Goal: Task Accomplishment & Management: Manage account settings

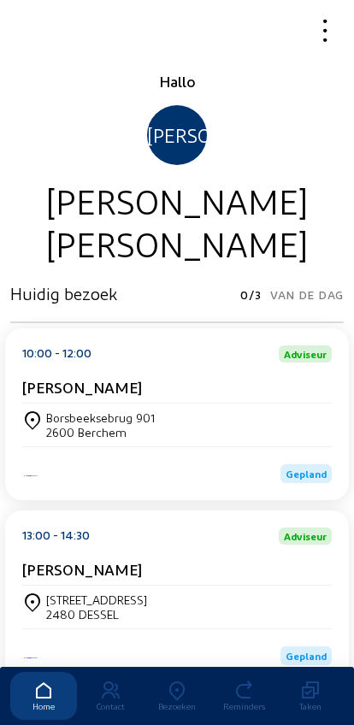
click at [180, 681] on icon at bounding box center [177, 691] width 67 height 21
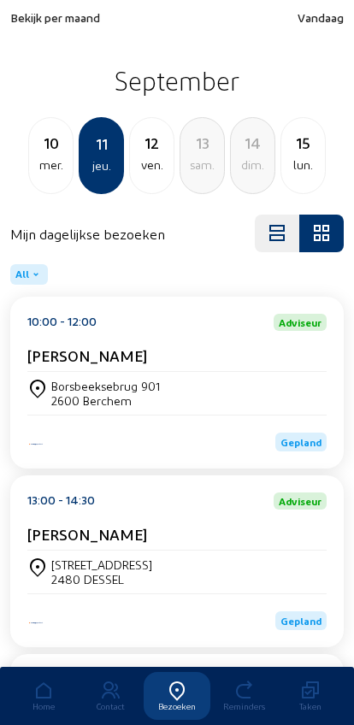
click at [9, 28] on div "Bekijk per maand Vandaag [DATE] mer. 11 jeu. 12 ven. 13 sam. 14 dim. 15 lun." at bounding box center [177, 102] width 354 height 204
click at [16, 14] on span "Bekijk per maand" at bounding box center [55, 17] width 90 height 15
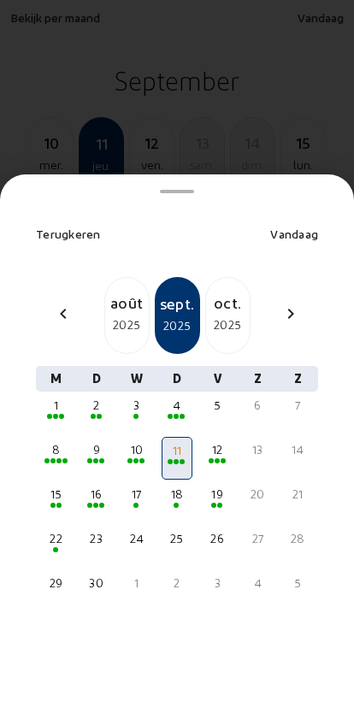
click at [59, 304] on mat-icon "chevron_left" at bounding box center [63, 314] width 21 height 21
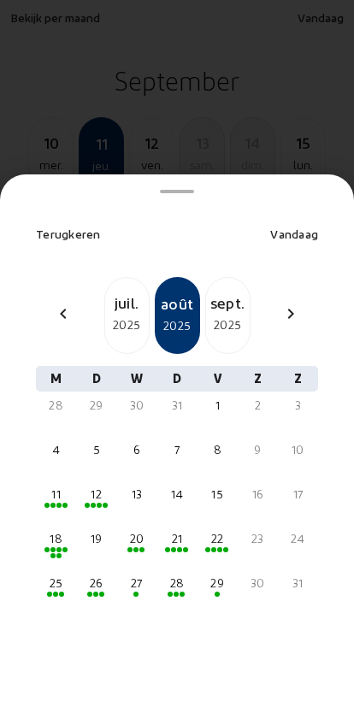
click at [116, 315] on div "2025" at bounding box center [127, 325] width 44 height 21
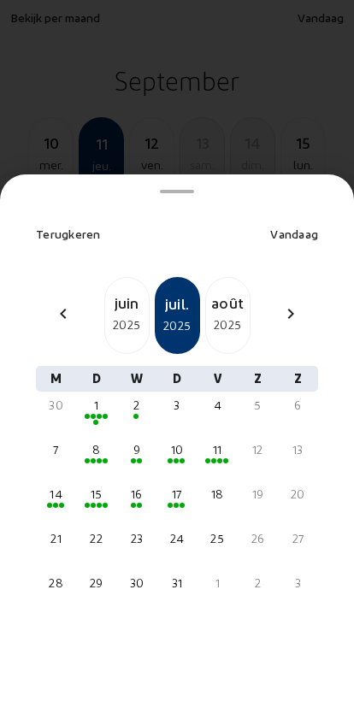
click at [83, 441] on div "8" at bounding box center [96, 449] width 27 height 17
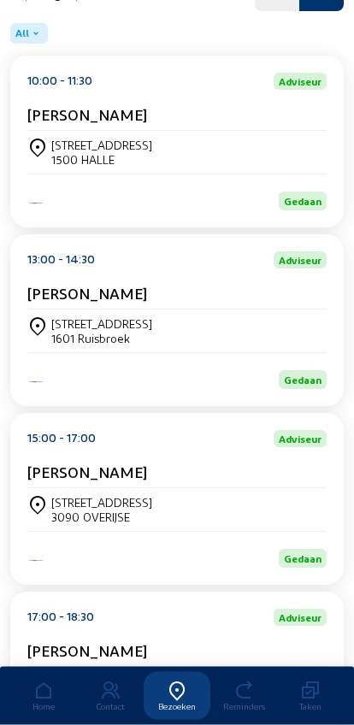
scroll to position [262, 0]
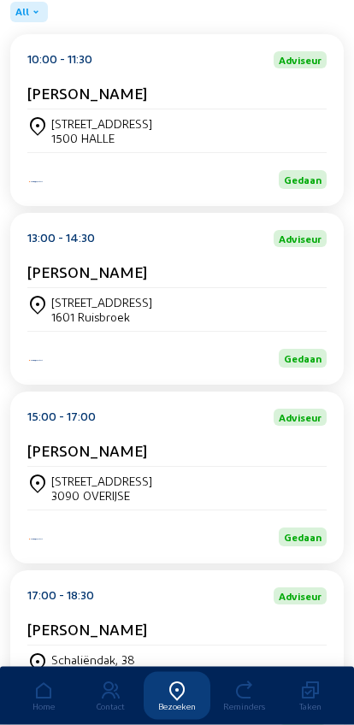
click at [94, 481] on div "[STREET_ADDRESS]" at bounding box center [176, 489] width 299 height 43
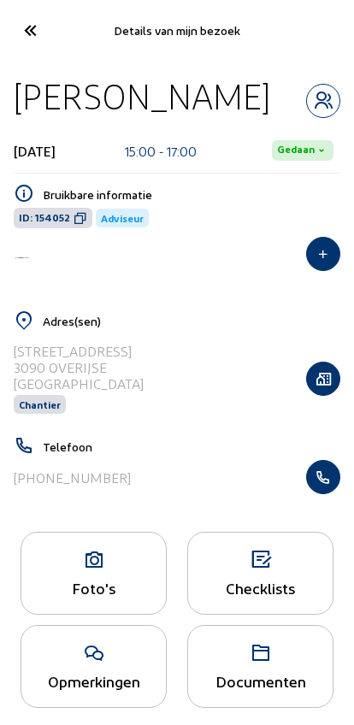
click at [84, 584] on div "Foto's" at bounding box center [93, 588] width 145 height 18
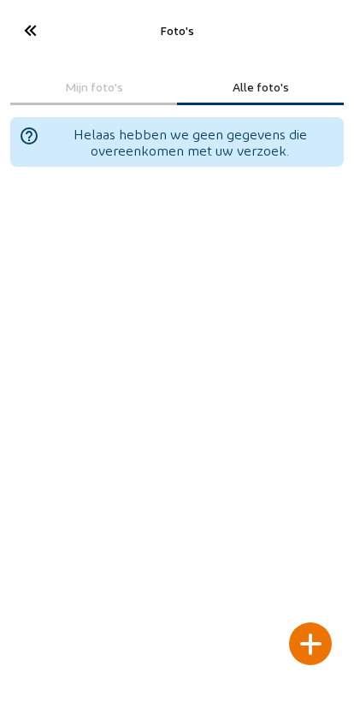
click at [312, 622] on div at bounding box center [310, 643] width 43 height 43
click at [313, 622] on div at bounding box center [310, 643] width 43 height 43
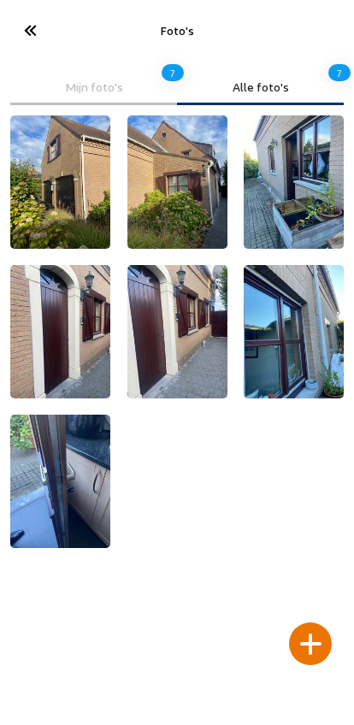
click at [15, 29] on cam-font-icon at bounding box center [29, 30] width 38 height 40
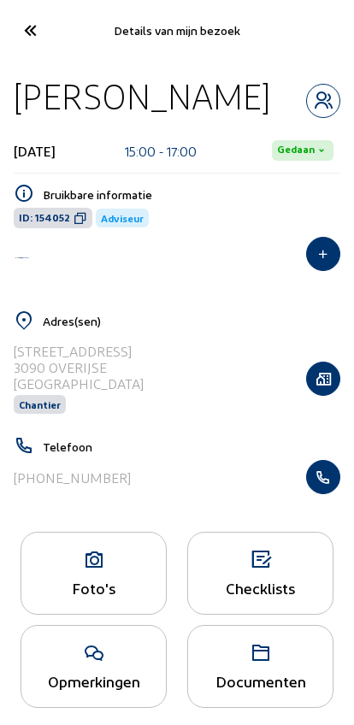
click at [117, 591] on div "Foto's" at bounding box center [93, 588] width 145 height 18
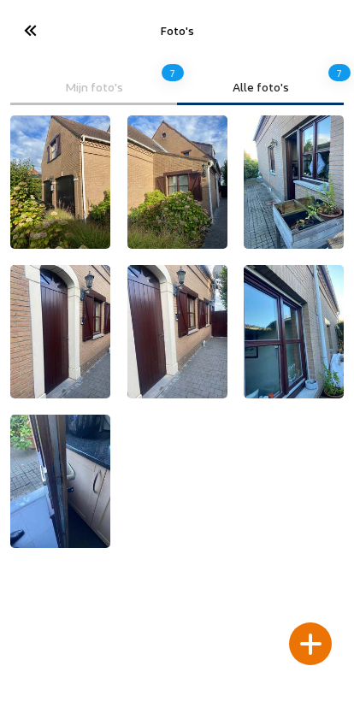
click at [321, 622] on div at bounding box center [310, 643] width 43 height 43
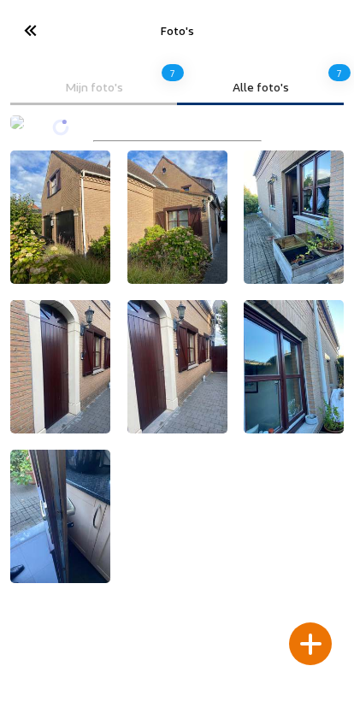
click at [317, 622] on div at bounding box center [310, 643] width 43 height 43
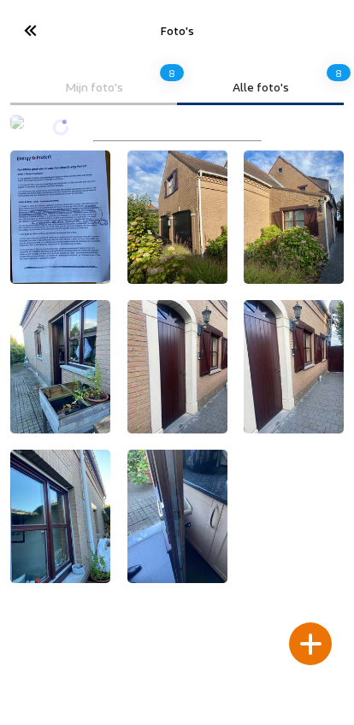
click at [305, 622] on div at bounding box center [310, 643] width 43 height 43
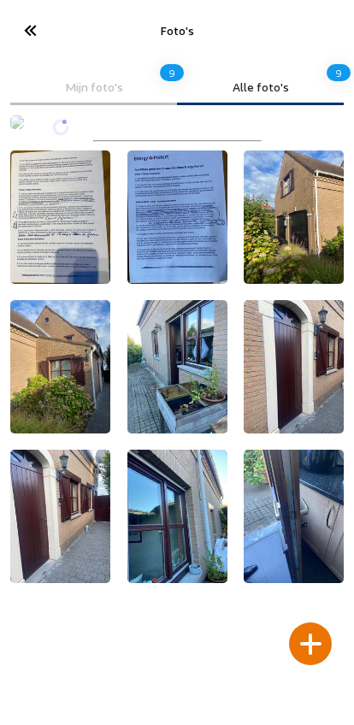
click at [316, 622] on div at bounding box center [310, 643] width 43 height 43
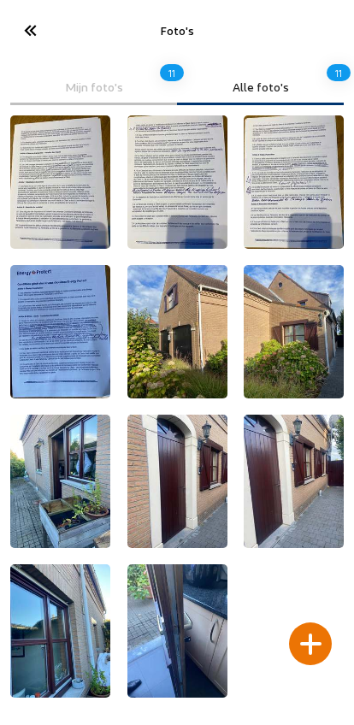
click at [320, 622] on div at bounding box center [310, 643] width 43 height 43
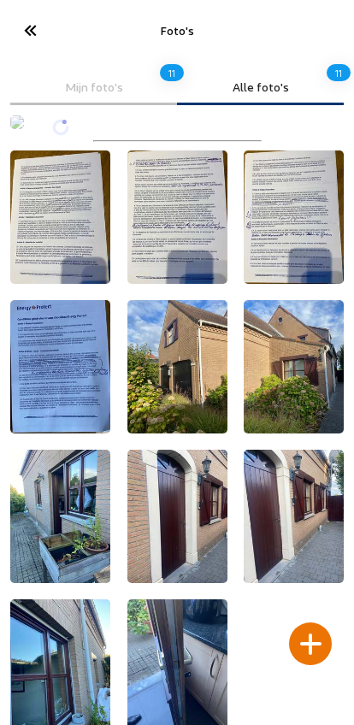
click at [305, 622] on div at bounding box center [310, 643] width 43 height 43
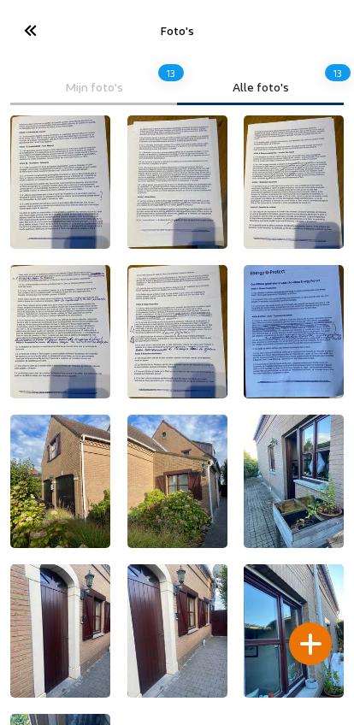
click at [131, 351] on img at bounding box center [177, 331] width 100 height 133
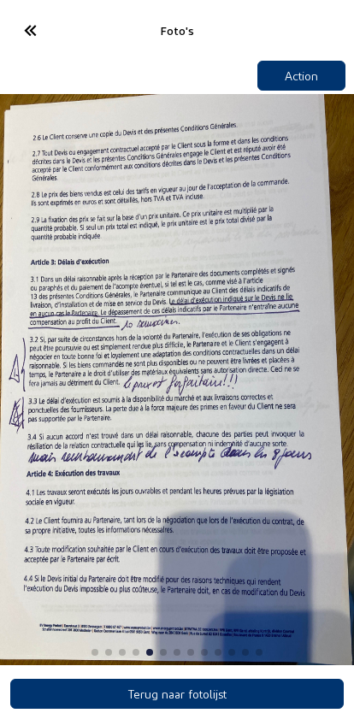
click at [56, 357] on div "5 / 13" at bounding box center [177, 379] width 354 height 571
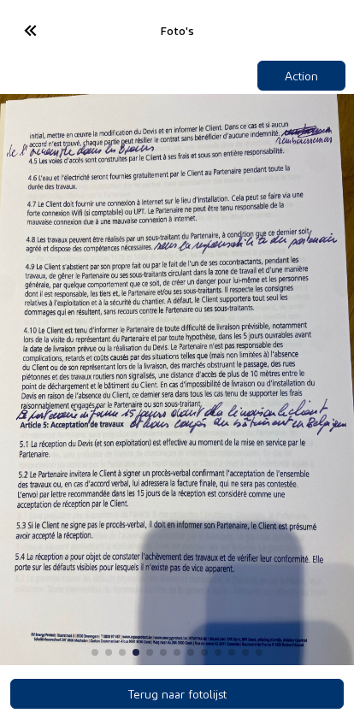
click at [26, 34] on icon at bounding box center [29, 30] width 28 height 30
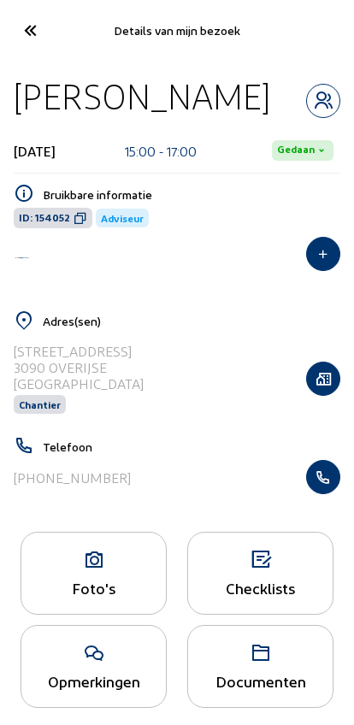
click at [89, 586] on div "Foto's" at bounding box center [93, 588] width 145 height 18
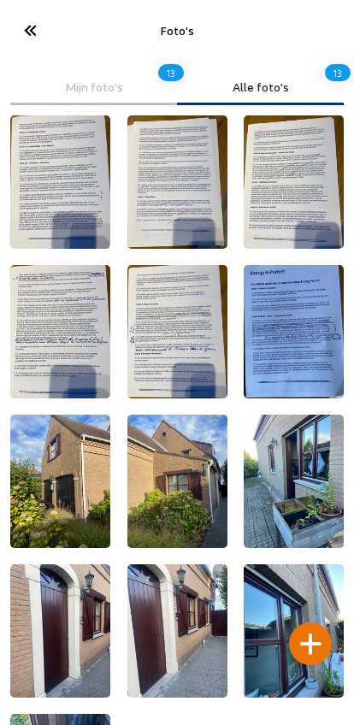
click at [310, 622] on div at bounding box center [310, 643] width 43 height 43
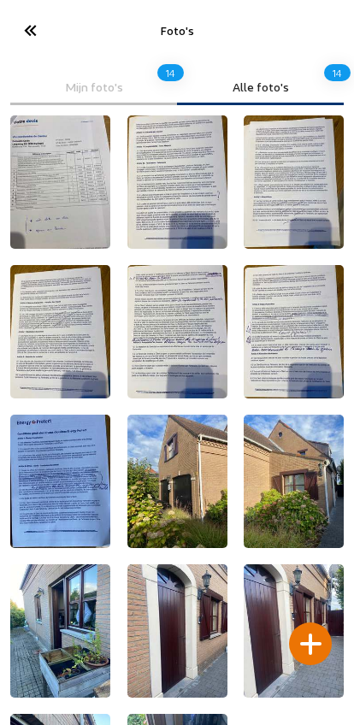
click at [310, 622] on div at bounding box center [310, 643] width 43 height 43
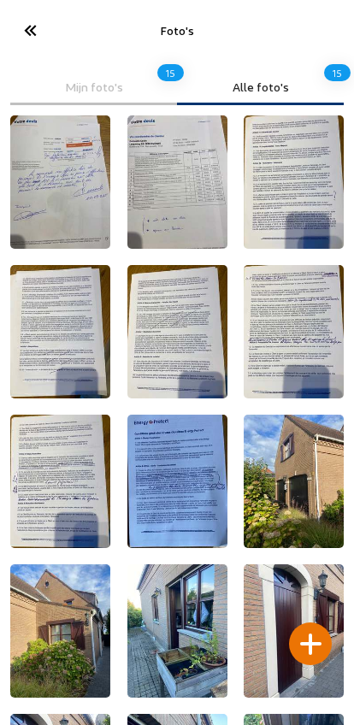
click at [32, 21] on icon at bounding box center [29, 30] width 28 height 30
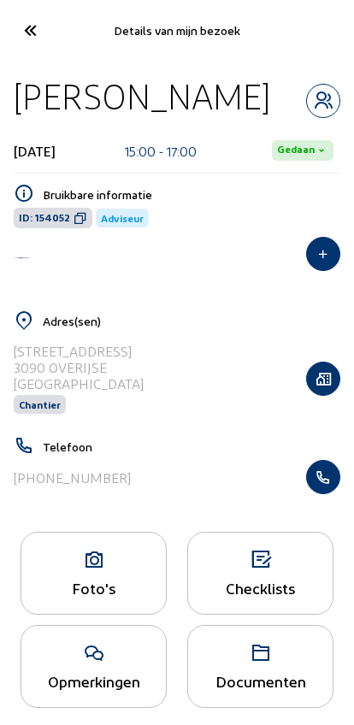
click at [13, 44] on cam-font-icon at bounding box center [29, 30] width 38 height 40
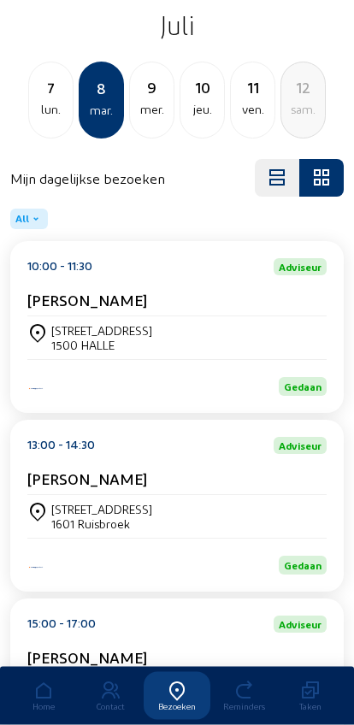
scroll to position [415, 0]
